Goal: Information Seeking & Learning: Learn about a topic

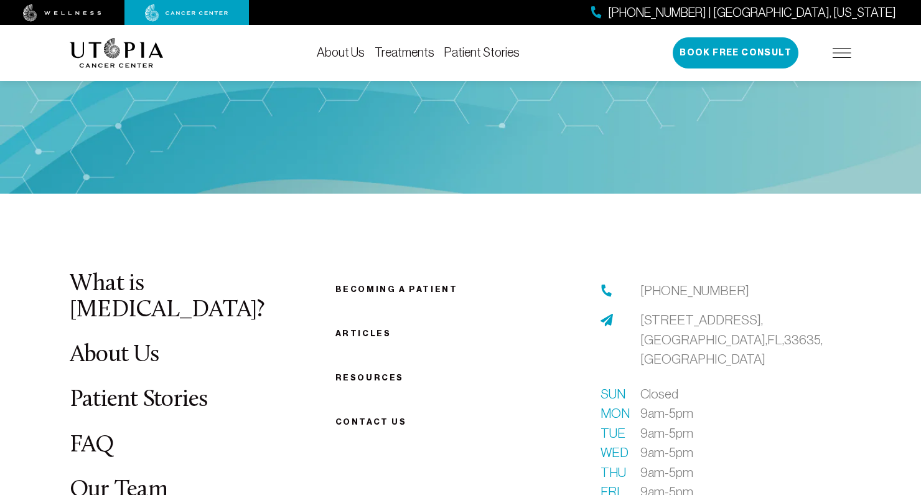
scroll to position [4680, 0]
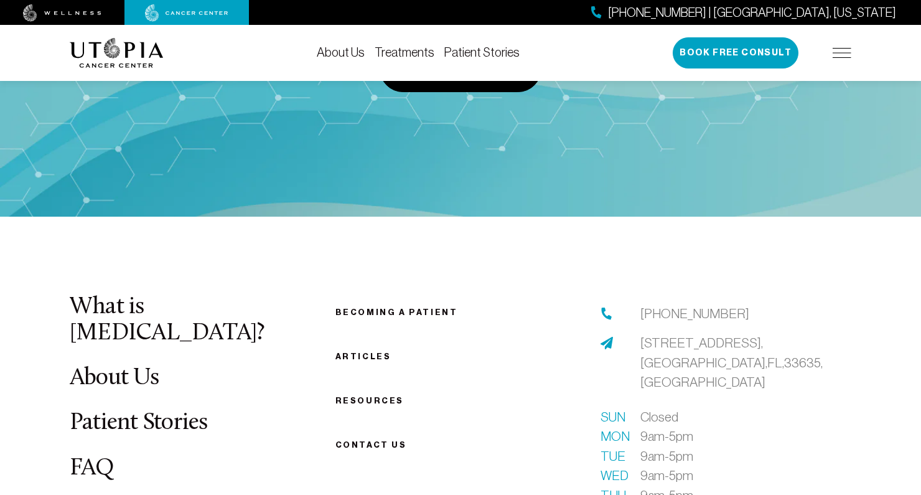
click at [124, 366] on link "About Us" at bounding box center [114, 378] width 89 height 24
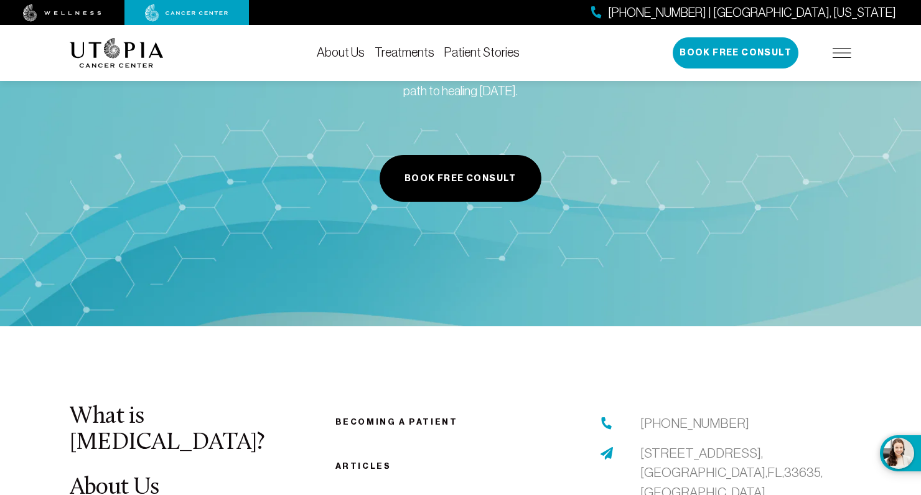
scroll to position [6269, 0]
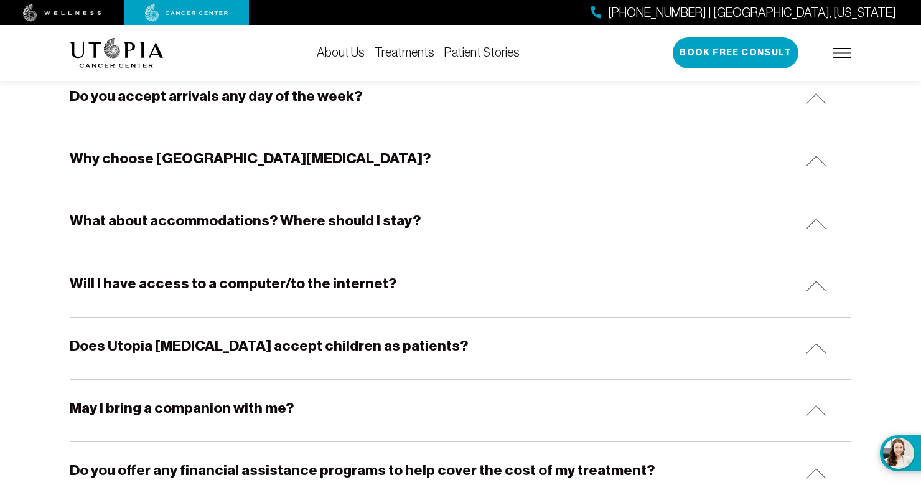
scroll to position [335, 0]
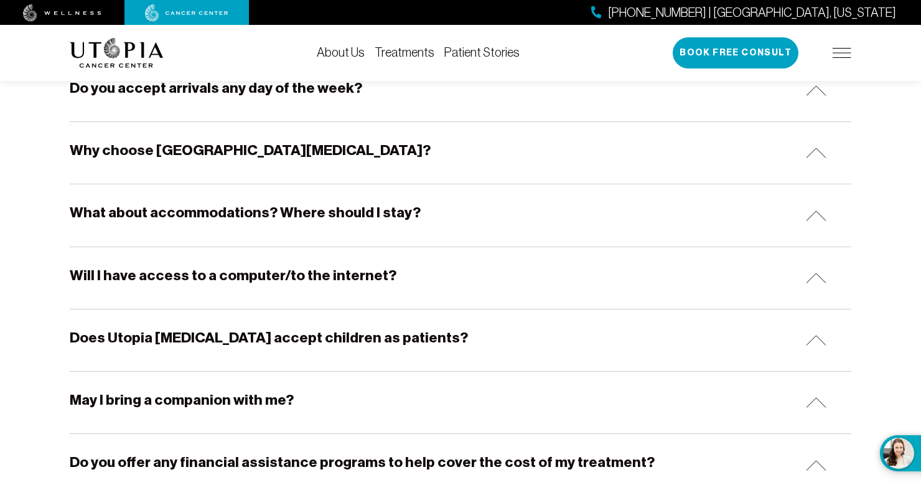
click at [261, 340] on h5 "Does Utopia [MEDICAL_DATA] accept children as patients?" at bounding box center [269, 337] width 398 height 19
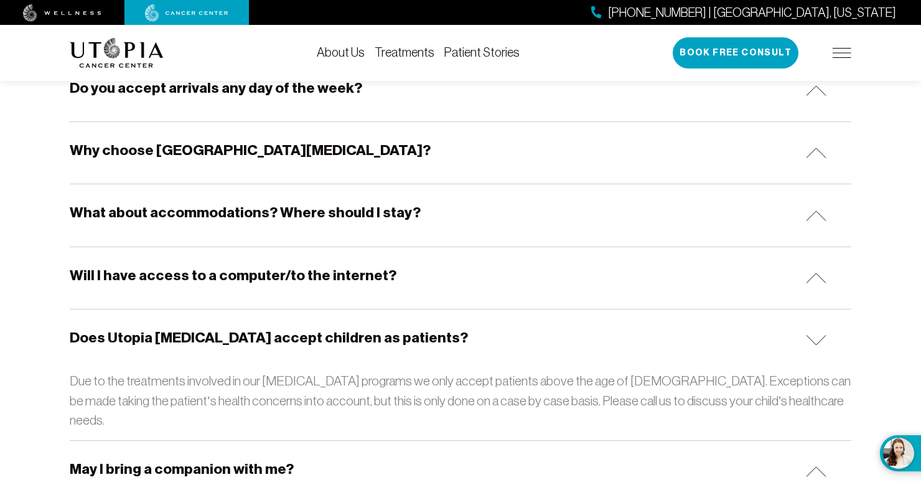
click at [261, 340] on h5 "Does Utopia [MEDICAL_DATA] accept children as patients?" at bounding box center [269, 337] width 398 height 19
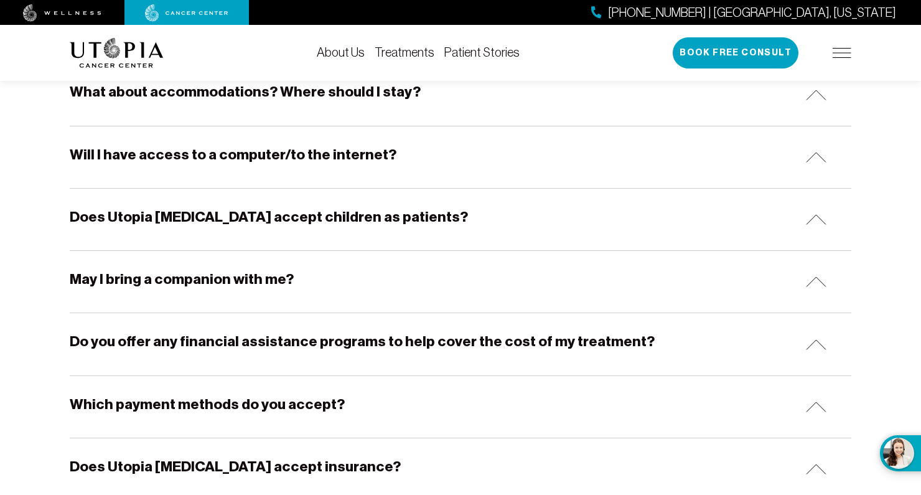
scroll to position [472, 0]
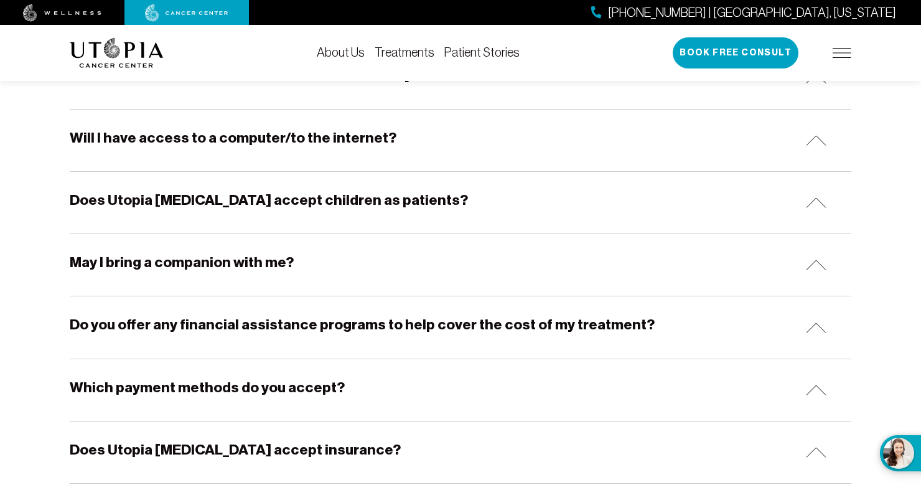
click at [237, 317] on h5 "Do you offer any financial assistance programs to help cover the cost of my tre…" at bounding box center [362, 324] width 585 height 19
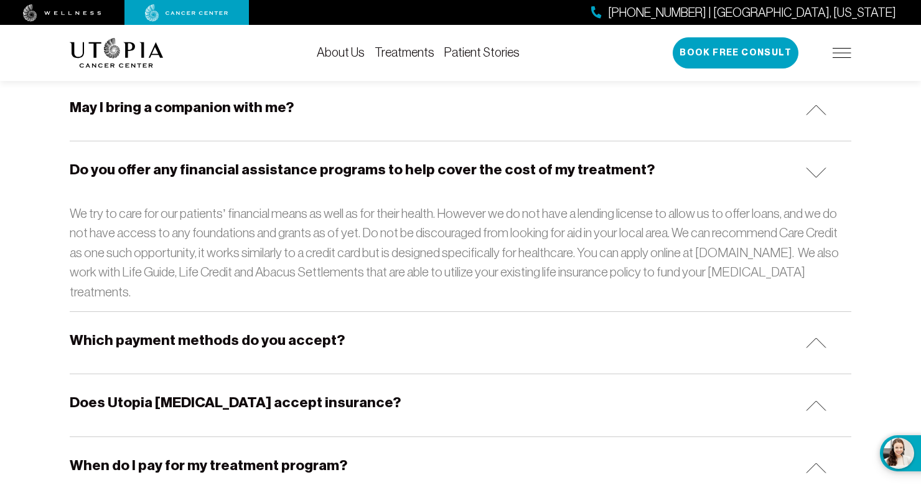
scroll to position [638, 0]
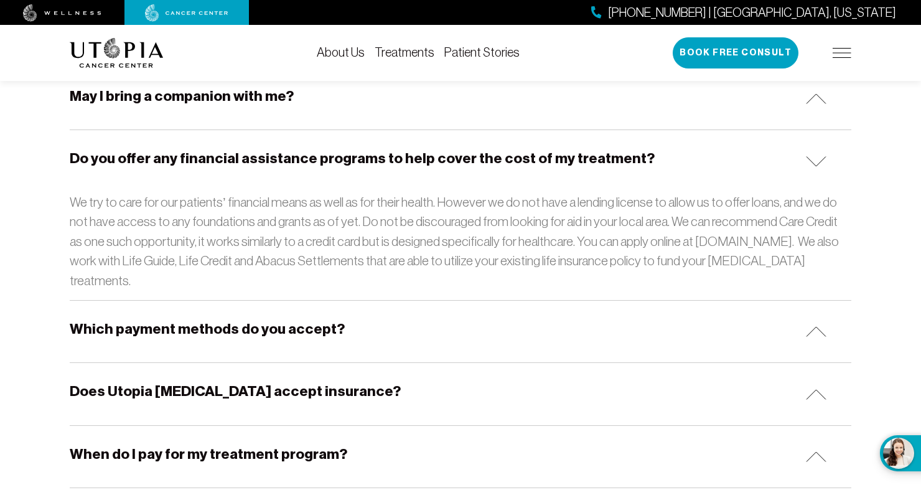
click at [230, 381] on h5 "Does Utopia [MEDICAL_DATA] accept insurance?" at bounding box center [235, 390] width 331 height 19
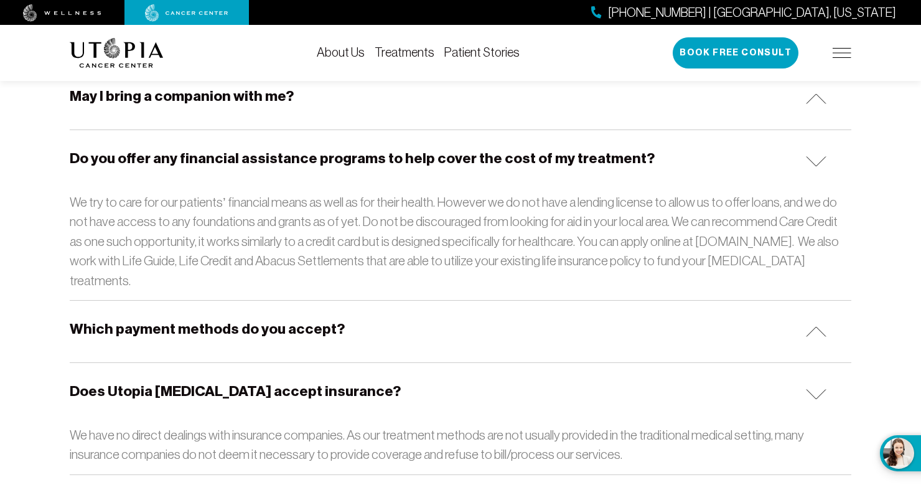
click at [226, 325] on div "Which payment methods do you accept?" at bounding box center [461, 332] width 782 height 62
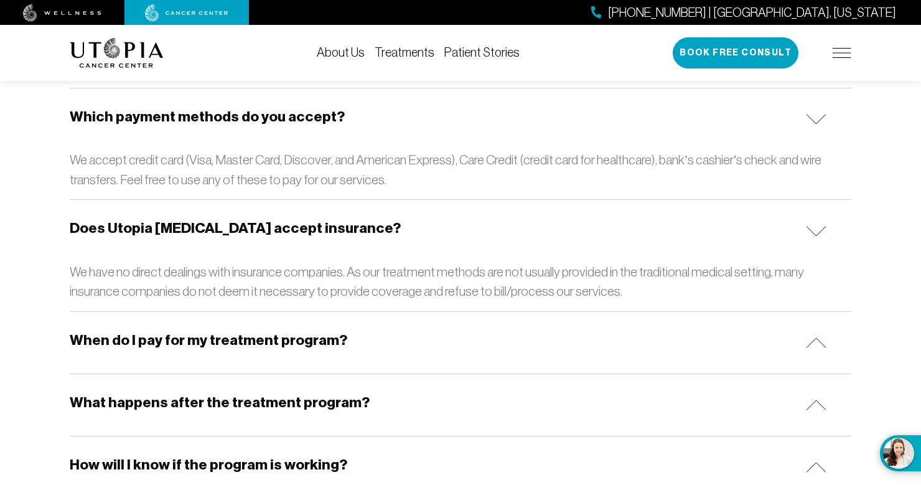
scroll to position [857, 0]
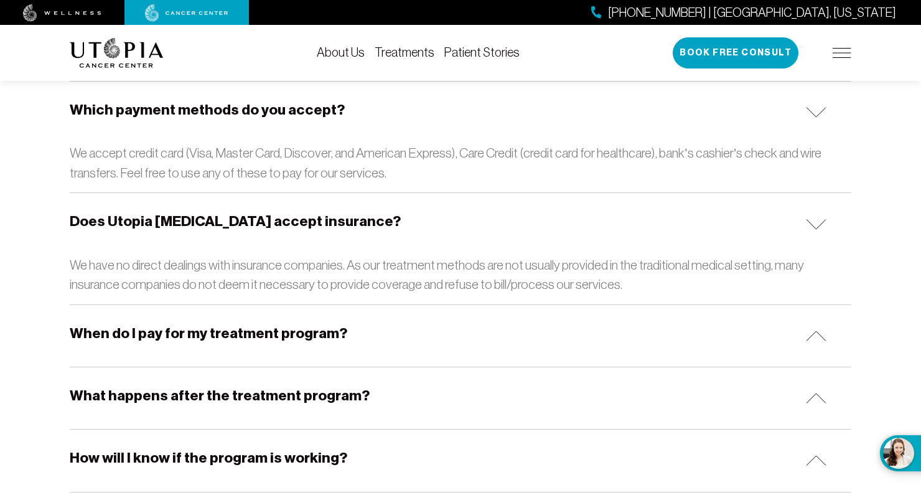
click at [235, 367] on div "What happens after the treatment program?" at bounding box center [461, 398] width 782 height 62
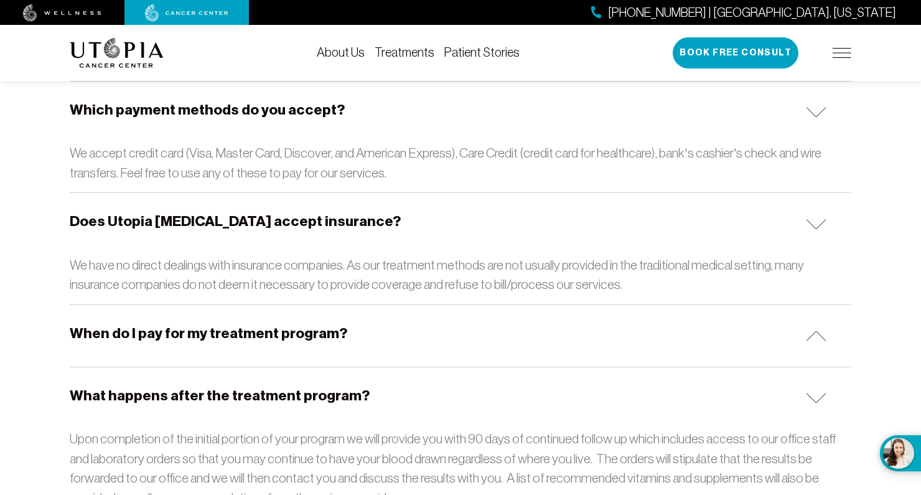
click at [221, 324] on h5 "When do I pay for my treatment program?" at bounding box center [209, 333] width 278 height 19
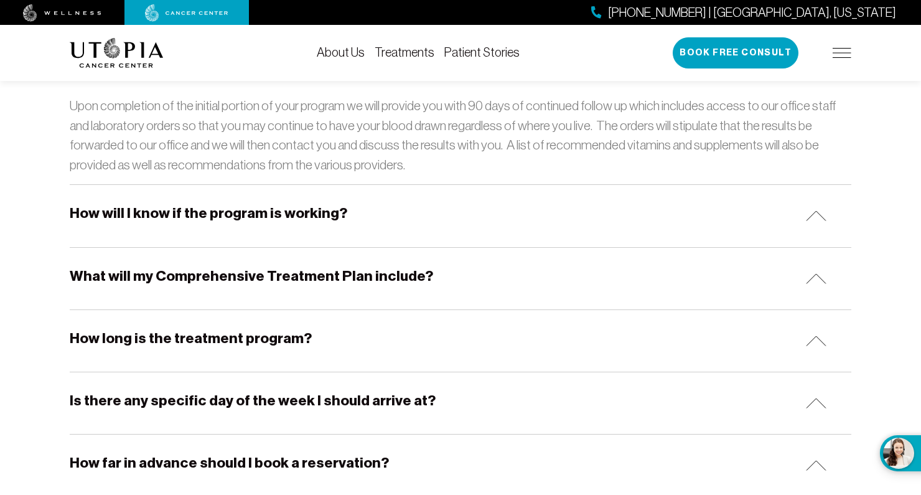
scroll to position [1366, 0]
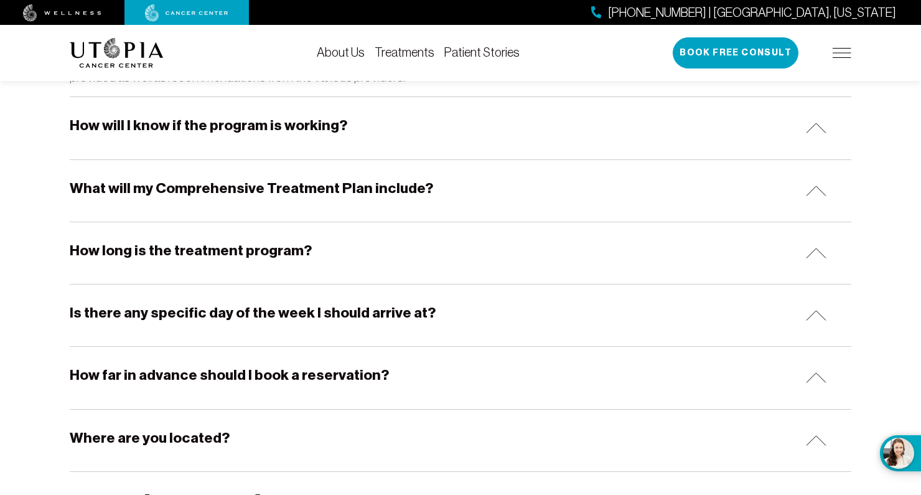
click at [182, 241] on h5 "How long is the treatment program?" at bounding box center [191, 250] width 242 height 19
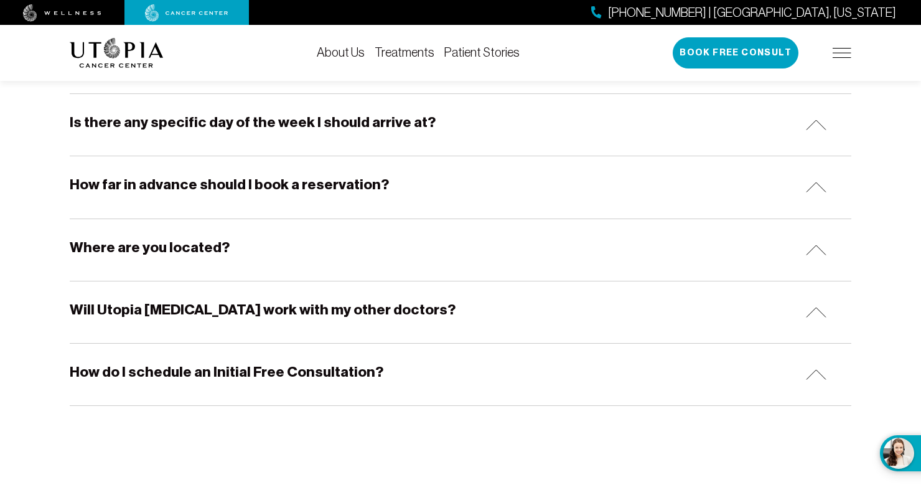
scroll to position [1646, 0]
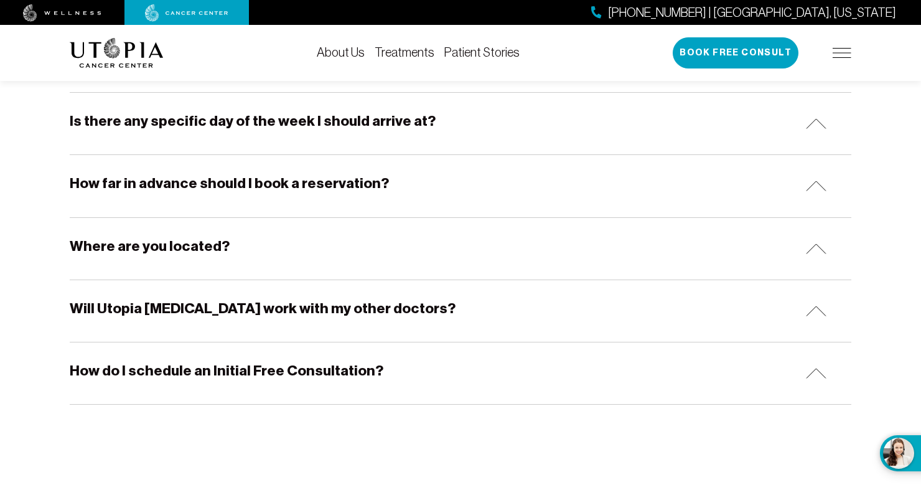
click at [182, 236] on h5 "Where are you located?" at bounding box center [150, 245] width 160 height 19
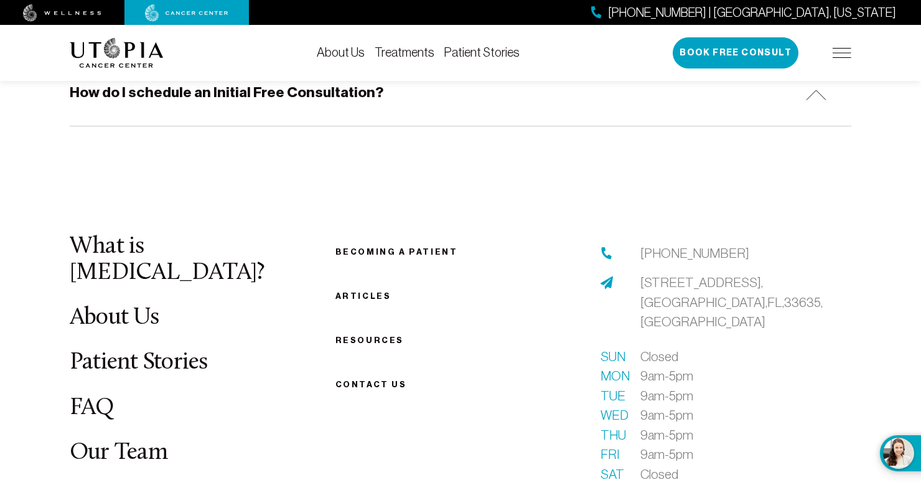
scroll to position [1995, 0]
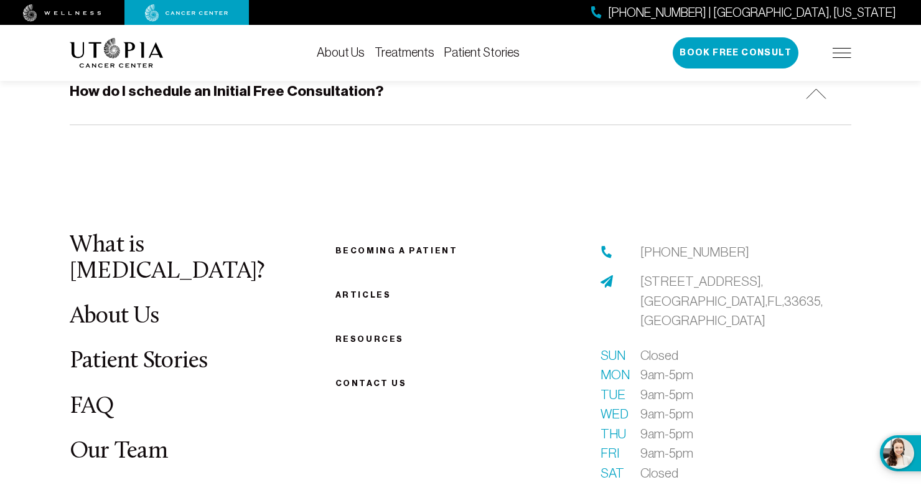
click at [91, 395] on link "FAQ" at bounding box center [92, 407] width 45 height 24
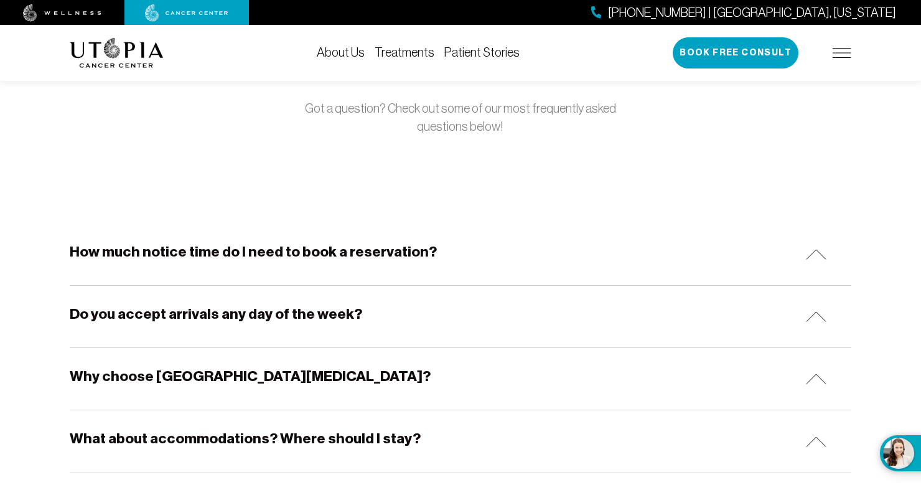
scroll to position [0, 0]
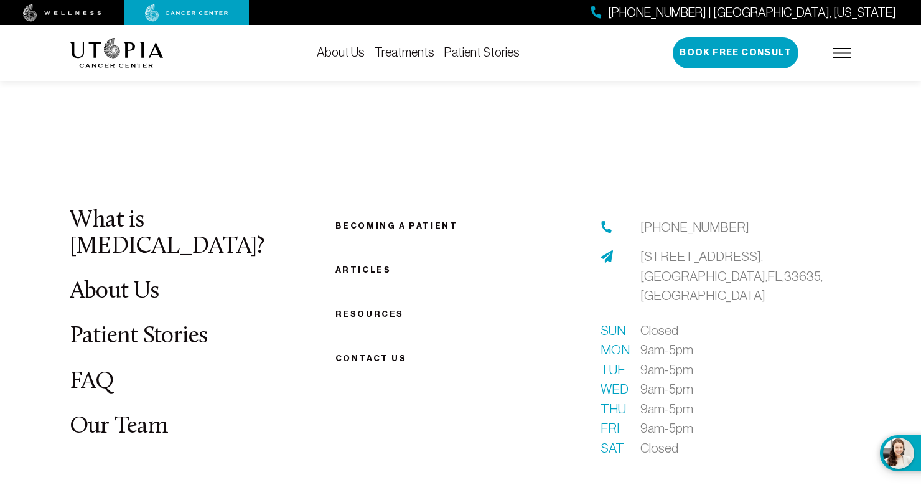
click at [101, 414] on link "Our Team" at bounding box center [119, 426] width 98 height 24
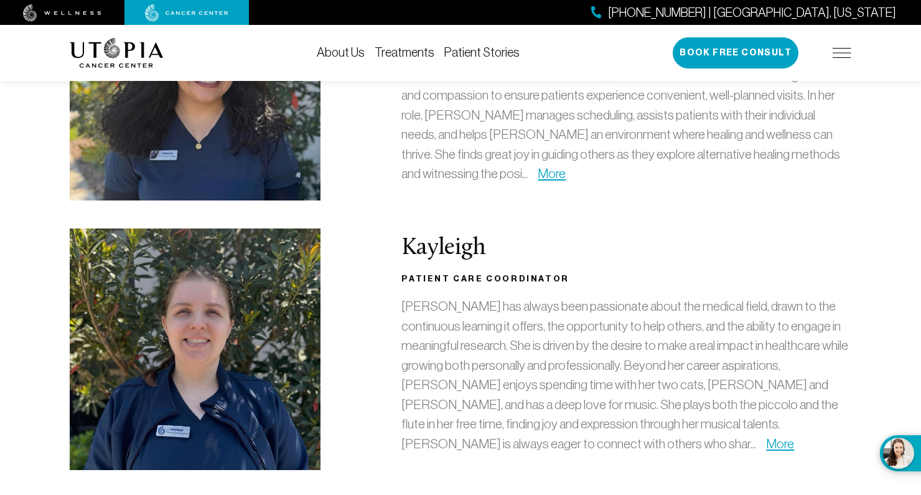
scroll to position [3519, 0]
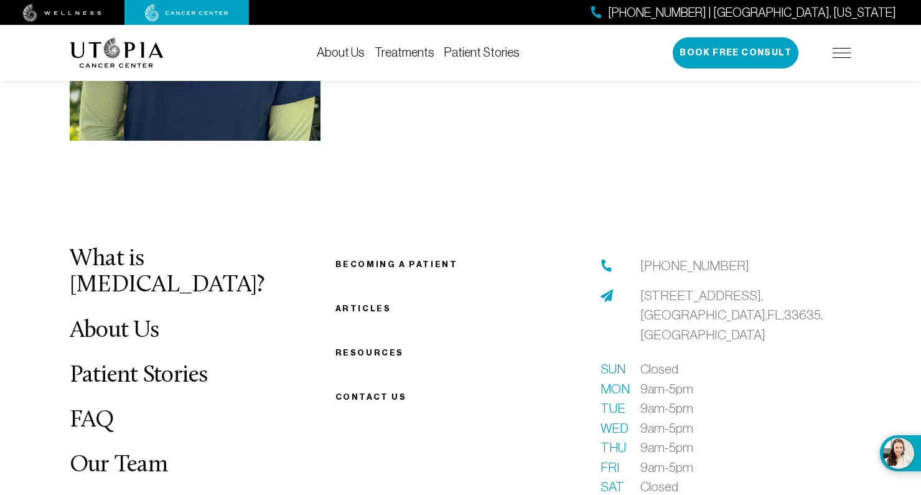
click at [140, 453] on link "Our Team" at bounding box center [119, 465] width 98 height 24
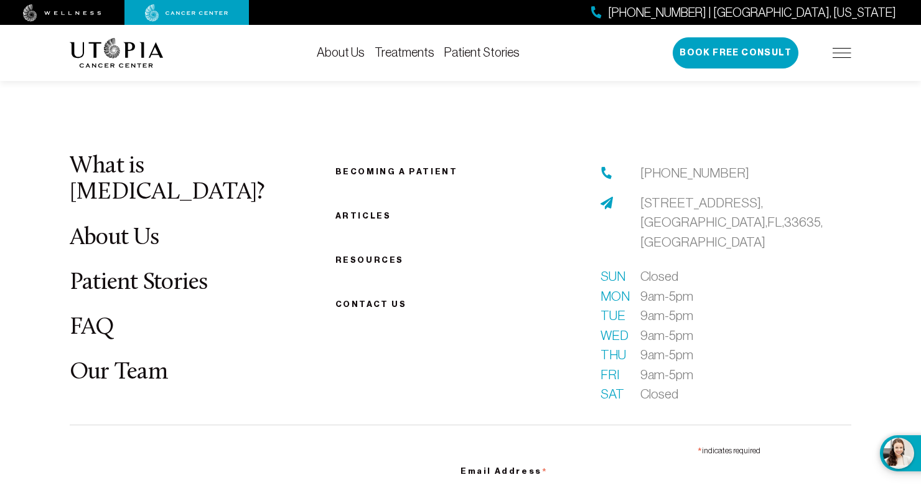
scroll to position [3997, 0]
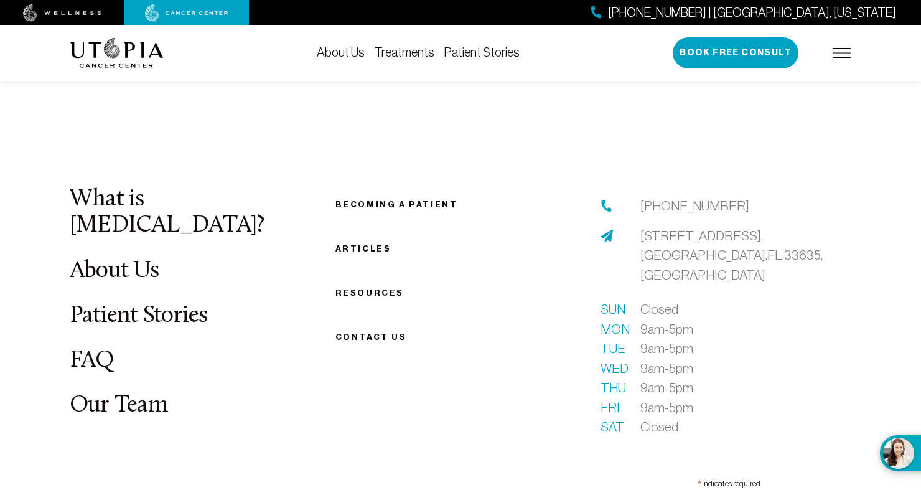
click at [100, 304] on link "Patient Stories" at bounding box center [139, 316] width 138 height 24
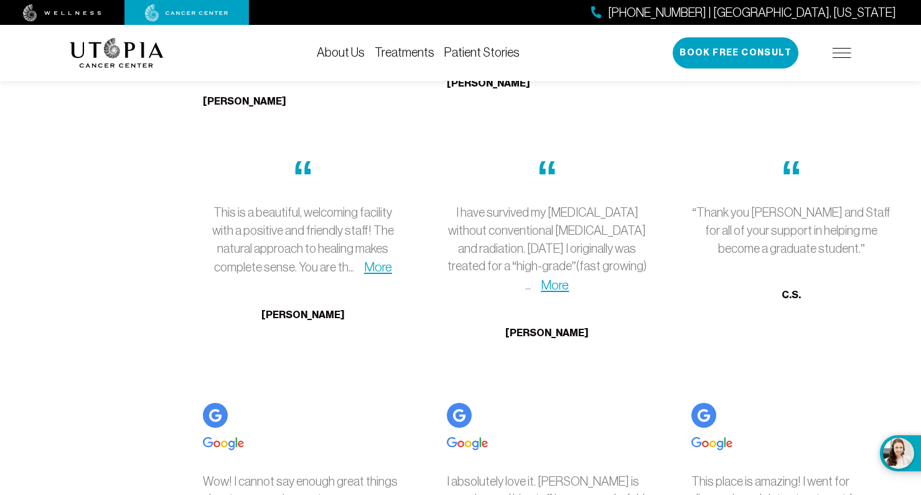
scroll to position [3559, 0]
